Goal: Register for event/course

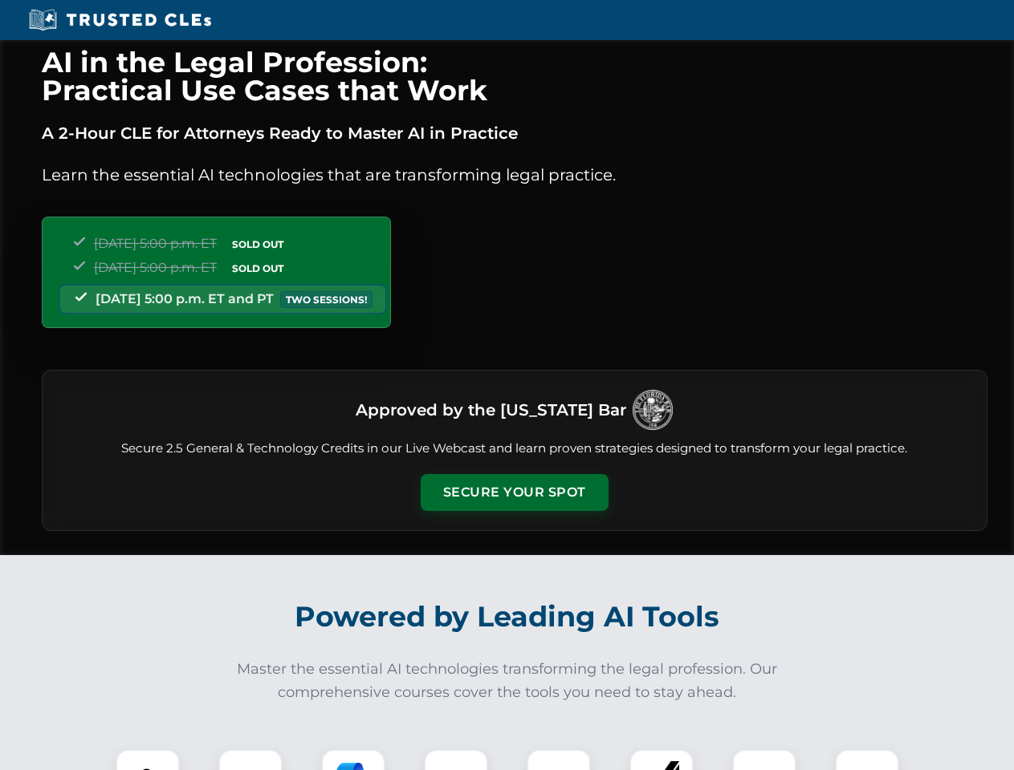
click at [514, 493] on button "Secure Your Spot" at bounding box center [515, 492] width 188 height 37
click at [148, 760] on img at bounding box center [147, 781] width 47 height 47
